Goal: Information Seeking & Learning: Compare options

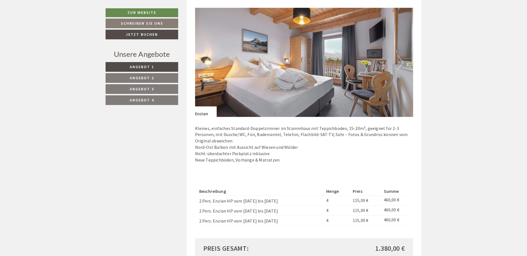
scroll to position [416, 0]
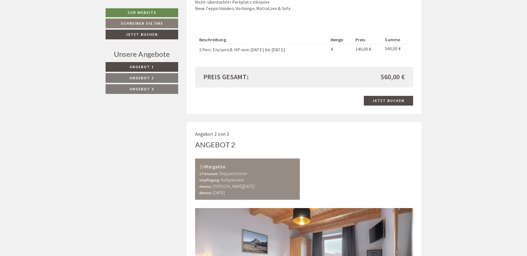
scroll to position [665, 0]
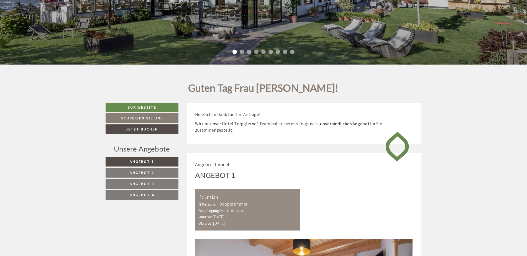
scroll to position [222, 0]
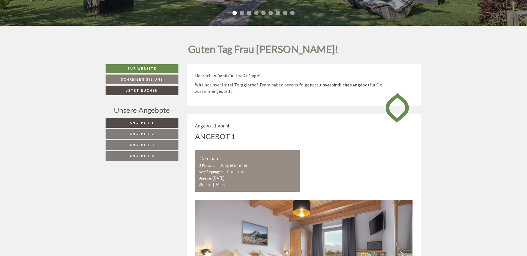
click at [155, 133] on link "Angebot 2" at bounding box center [142, 134] width 73 height 10
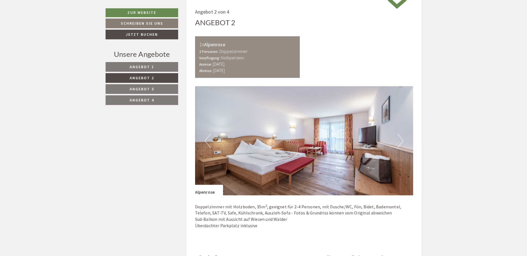
click at [139, 87] on span "Angebot 3" at bounding box center [142, 88] width 24 height 5
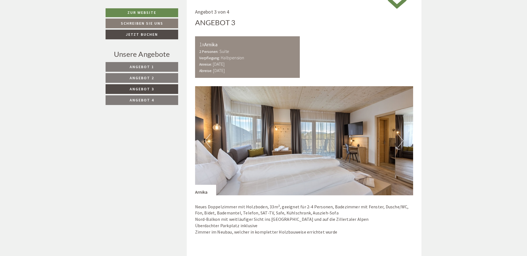
click at [143, 95] on nav "Angebot 1 Angebot 2 Angebot 3 Angebot 4" at bounding box center [143, 83] width 74 height 43
